Goal: Task Accomplishment & Management: Complete application form

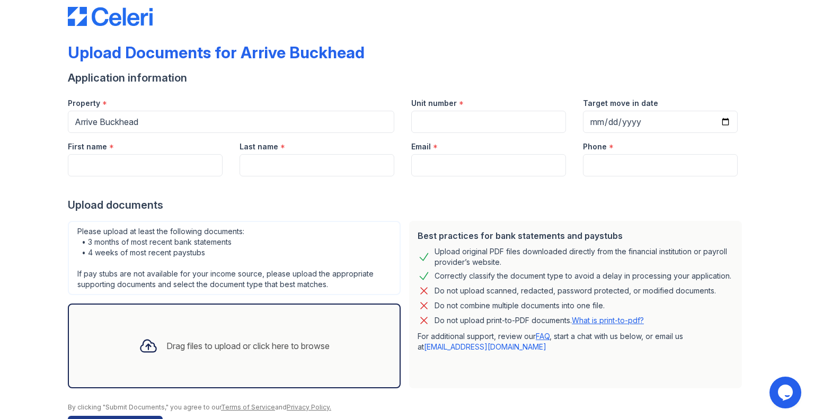
scroll to position [19, 0]
click at [443, 125] on input "Unit number" at bounding box center [488, 121] width 155 height 22
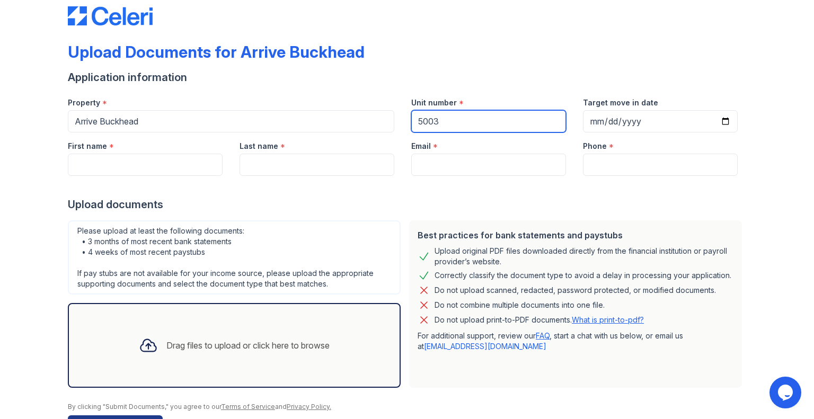
type input "5003"
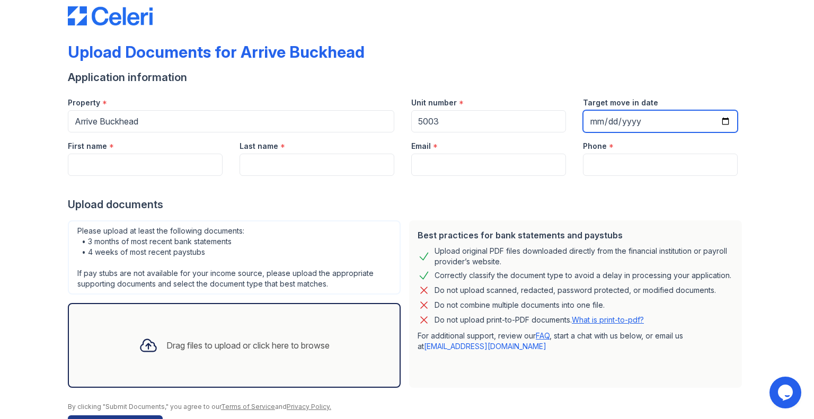
click at [722, 122] on input "Target move in date" at bounding box center [660, 121] width 155 height 22
type input "[DATE]"
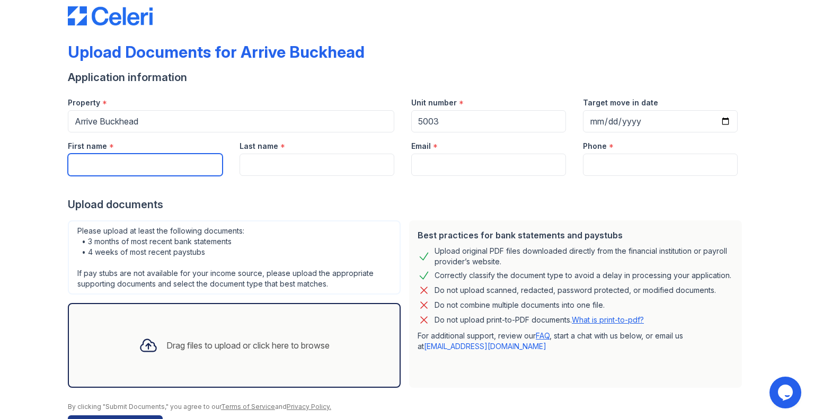
click at [212, 161] on input "First name" at bounding box center [145, 165] width 155 height 22
type input "nadyah"
type input "Jordan"
type input "[EMAIL_ADDRESS][DOMAIN_NAME]"
type input "5852086838"
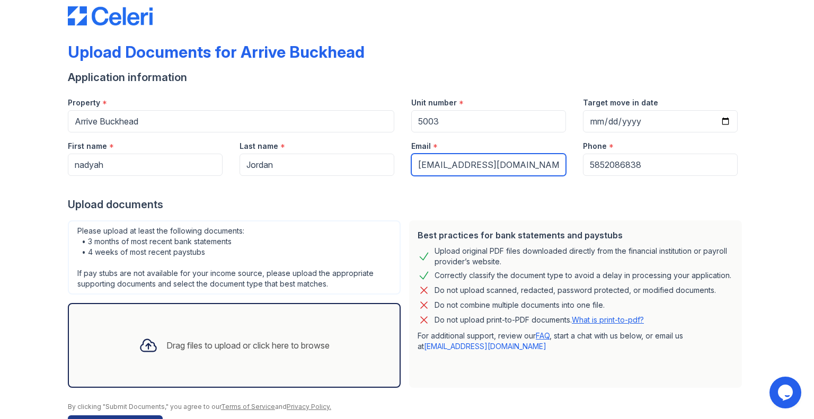
drag, startPoint x: 547, startPoint y: 163, endPoint x: 362, endPoint y: 136, distance: 187.4
click at [362, 136] on div "First name * [GEOGRAPHIC_DATA] Last name * [GEOGRAPHIC_DATA] Email * [EMAIL_ADD…" at bounding box center [402, 154] width 687 height 43
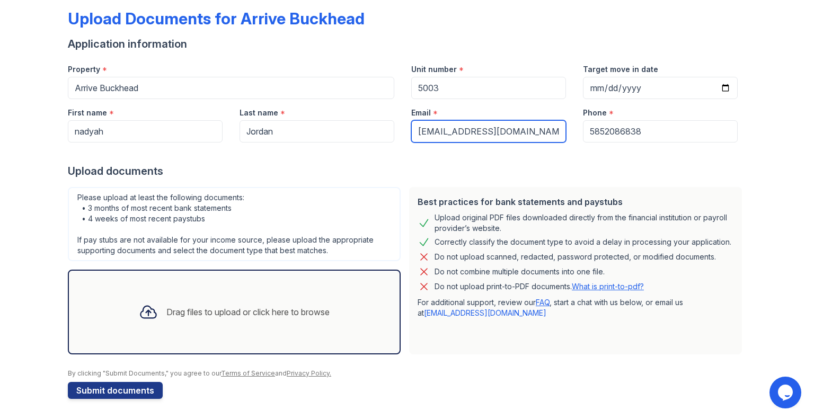
type input "[EMAIL_ADDRESS][DOMAIN_NAME]"
click at [244, 244] on div "Please upload at least the following documents: • 3 months of most recent bank …" at bounding box center [234, 224] width 333 height 74
click at [242, 324] on div "Drag files to upload or click here to browse" at bounding box center [234, 312] width 208 height 36
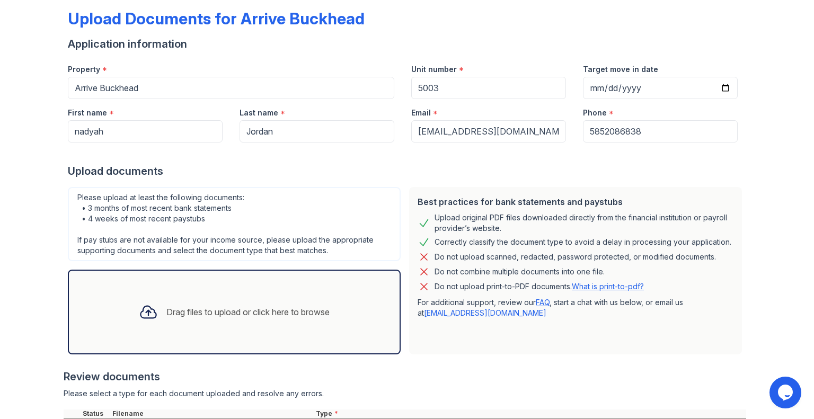
click at [280, 334] on div "Drag files to upload or click here to browse" at bounding box center [234, 312] width 333 height 85
click at [335, 319] on div "Drag files to upload or click here to browse" at bounding box center [234, 312] width 208 height 36
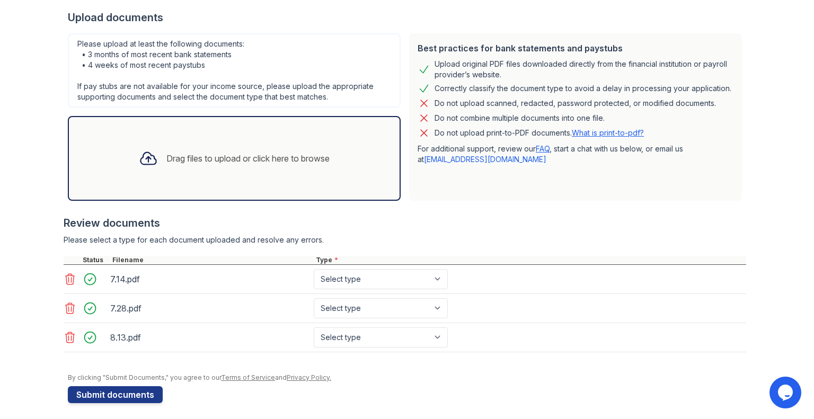
click at [291, 194] on div "Drag files to upload or click here to browse" at bounding box center [234, 158] width 333 height 85
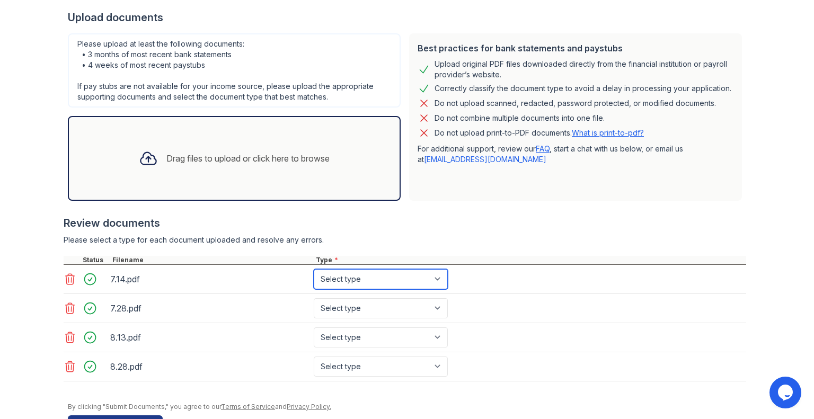
click at [419, 287] on select "Select type Paystub Bank Statement Offer Letter Tax Documents Benefit Award Let…" at bounding box center [381, 279] width 134 height 20
select select "paystub"
click at [314, 269] on select "Select type Paystub Bank Statement Offer Letter Tax Documents Benefit Award Let…" at bounding box center [381, 279] width 134 height 20
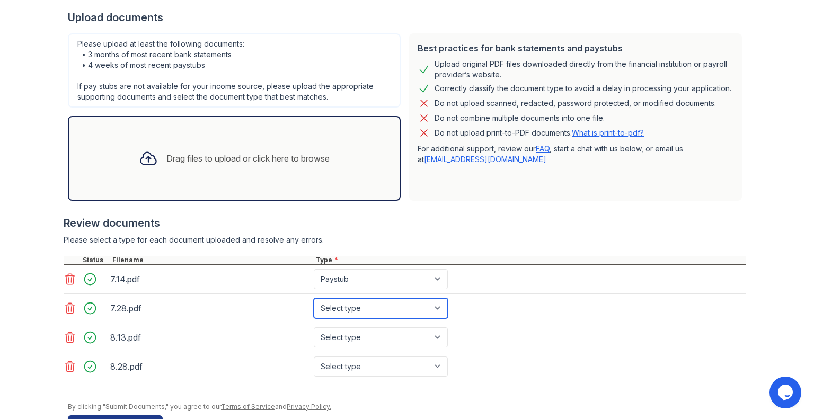
click at [419, 302] on select "Select type Paystub Bank Statement Offer Letter Tax Documents Benefit Award Let…" at bounding box center [381, 308] width 134 height 20
select select "paystub"
click at [314, 298] on select "Select type Paystub Bank Statement Offer Letter Tax Documents Benefit Award Let…" at bounding box center [381, 308] width 134 height 20
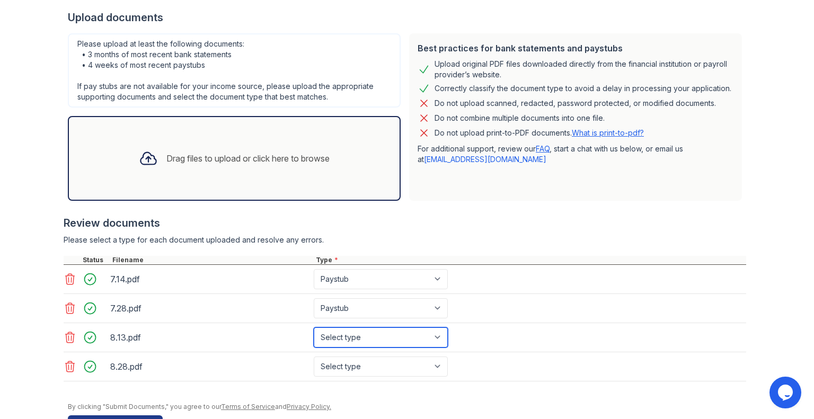
click at [404, 330] on select "Select type Paystub Bank Statement Offer Letter Tax Documents Benefit Award Let…" at bounding box center [381, 338] width 134 height 20
click at [314, 328] on select "Select type Paystub Bank Statement Offer Letter Tax Documents Benefit Award Let…" at bounding box center [381, 338] width 134 height 20
click at [382, 328] on select "Select type Paystub Bank Statement Offer Letter Tax Documents Benefit Award Let…" at bounding box center [381, 338] width 134 height 20
select select "paystub"
click at [314, 328] on select "Select type Paystub Bank Statement Offer Letter Tax Documents Benefit Award Let…" at bounding box center [381, 338] width 134 height 20
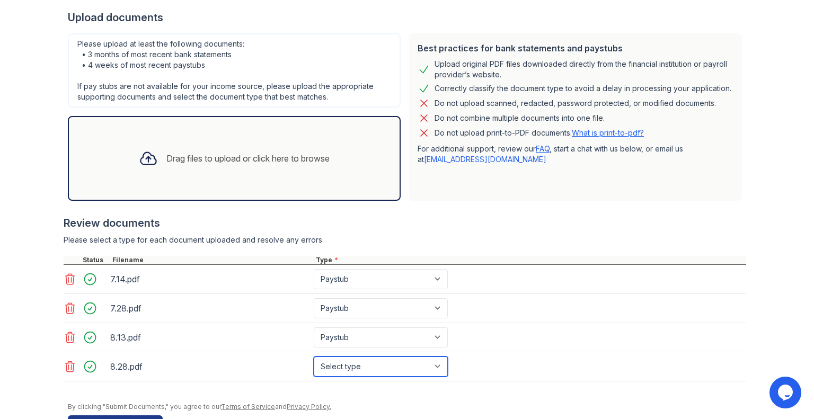
click at [350, 366] on select "Select type Paystub Bank Statement Offer Letter Tax Documents Benefit Award Let…" at bounding box center [381, 367] width 134 height 20
select select "paystub"
click at [314, 357] on select "Select type Paystub Bank Statement Offer Letter Tax Documents Benefit Award Let…" at bounding box center [381, 367] width 134 height 20
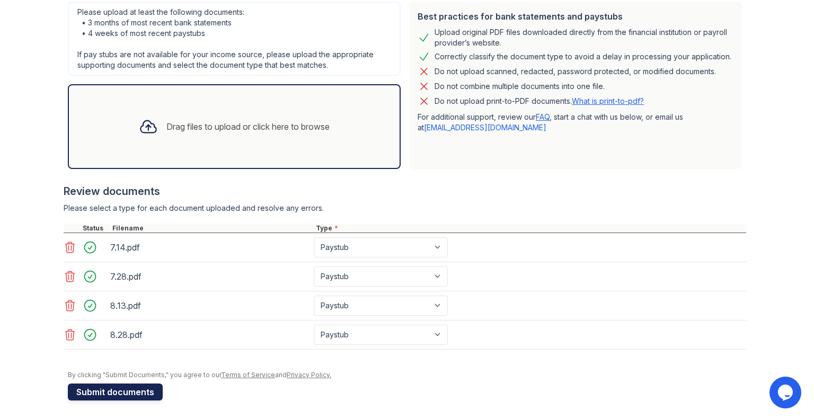
click at [142, 392] on button "Submit documents" at bounding box center [115, 392] width 95 height 17
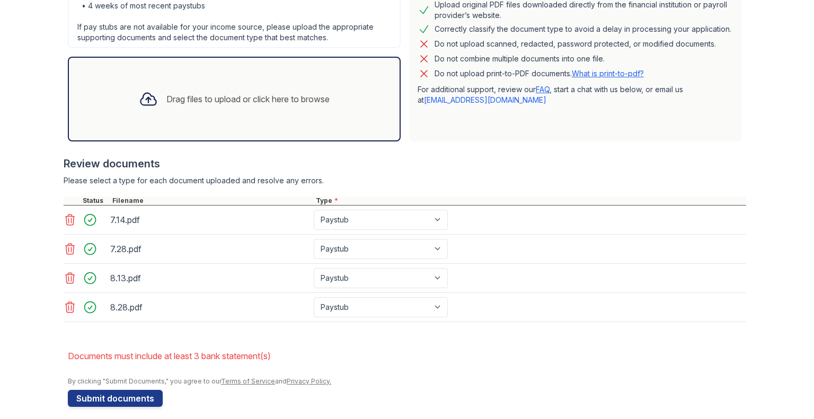
scroll to position [296, 0]
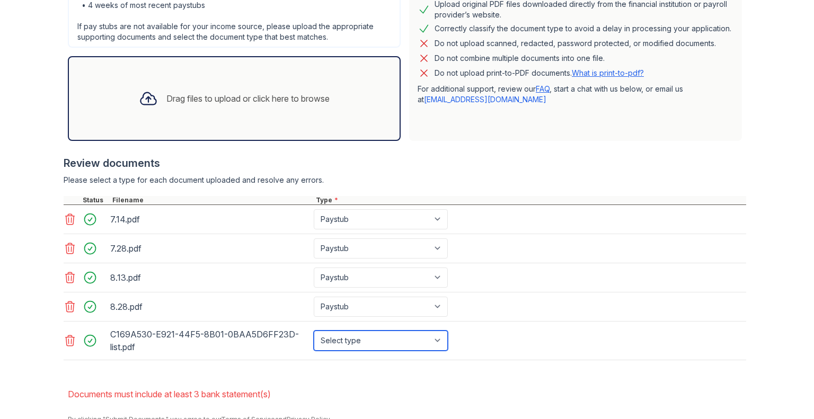
click at [331, 337] on select "Select type Paystub Bank Statement Offer Letter Tax Documents Benefit Award Let…" at bounding box center [381, 341] width 134 height 20
select select "bank_statement"
click at [314, 331] on select "Select type Paystub Bank Statement Offer Letter Tax Documents Benefit Award Let…" at bounding box center [381, 341] width 134 height 20
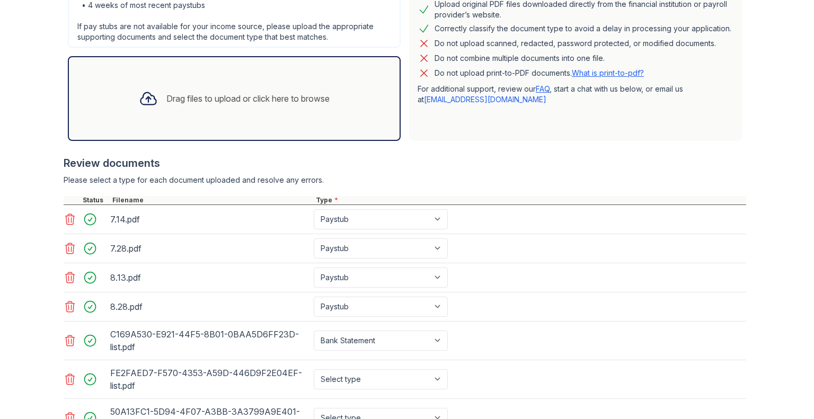
scroll to position [418, 0]
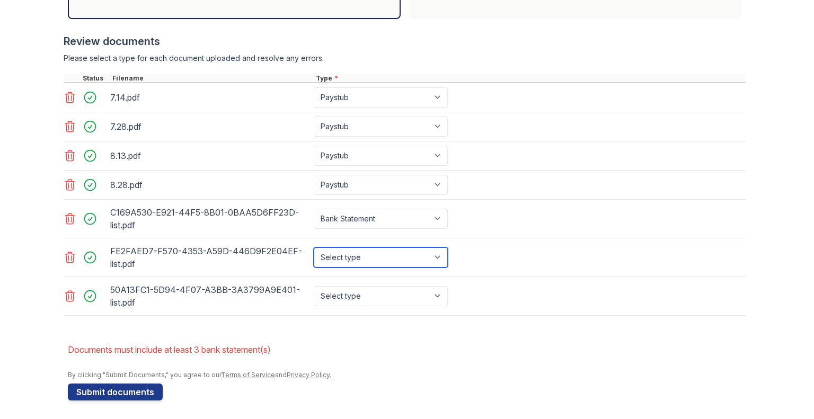
click at [376, 254] on select "Select type Paystub Bank Statement Offer Letter Tax Documents Benefit Award Let…" at bounding box center [381, 258] width 134 height 20
select select "bank_statement"
click at [314, 248] on select "Select type Paystub Bank Statement Offer Letter Tax Documents Benefit Award Let…" at bounding box center [381, 258] width 134 height 20
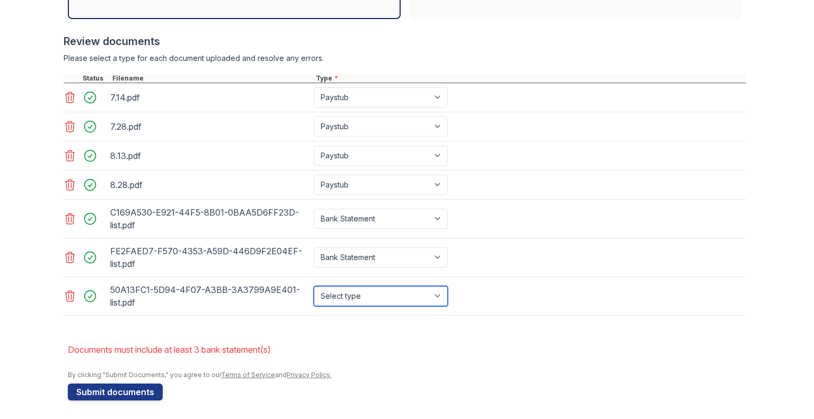
click at [368, 301] on select "Select type Paystub Bank Statement Offer Letter Tax Documents Benefit Award Let…" at bounding box center [381, 296] width 134 height 20
select select "bank_statement"
click at [314, 286] on select "Select type Paystub Bank Statement Offer Letter Tax Documents Benefit Award Let…" at bounding box center [381, 296] width 134 height 20
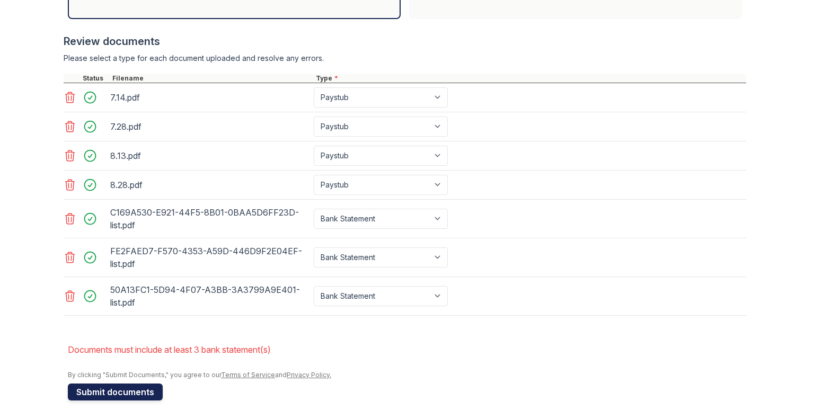
click at [134, 386] on button "Submit documents" at bounding box center [115, 392] width 95 height 17
